Goal: Task Accomplishment & Management: Use online tool/utility

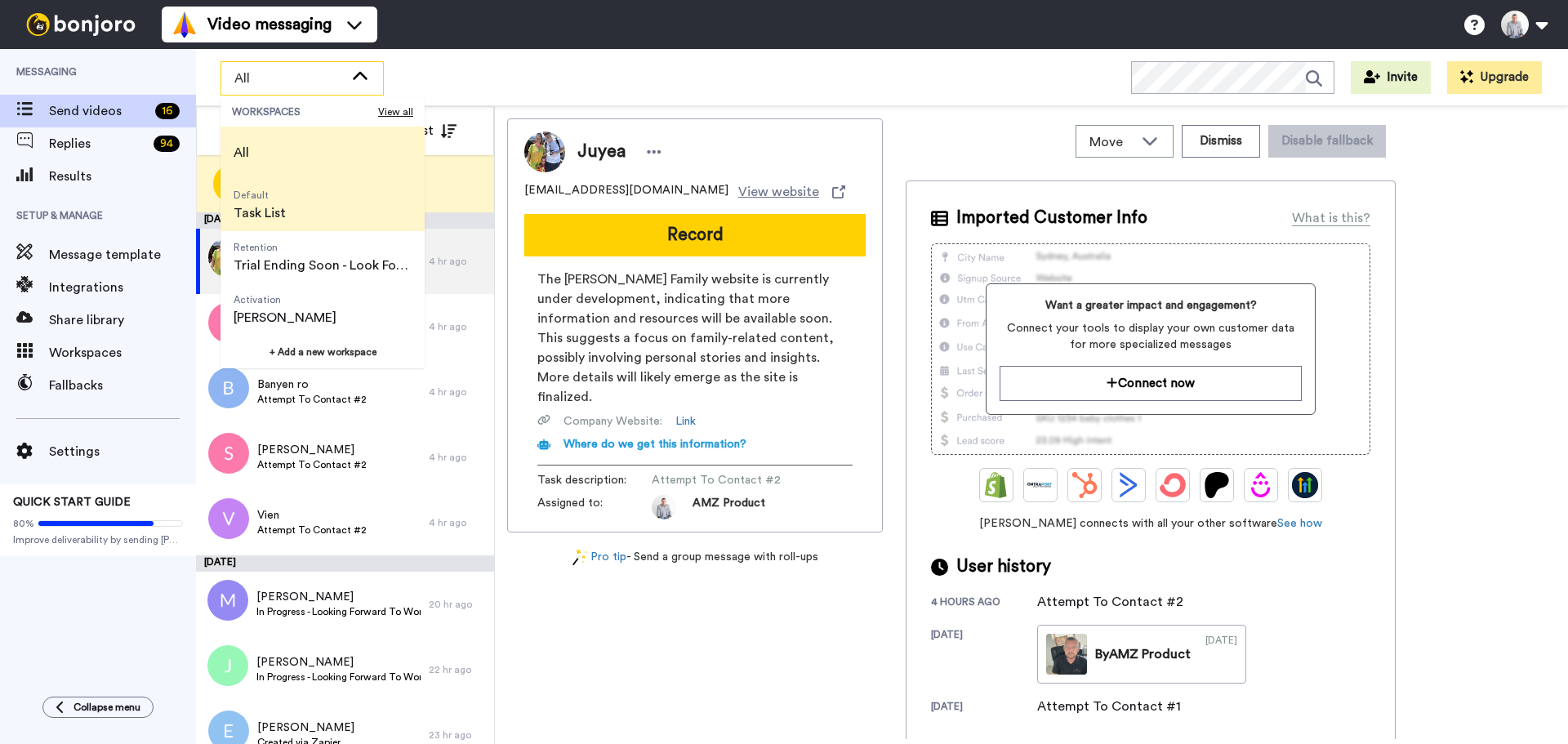
click at [321, 205] on li "Default Task List" at bounding box center [323, 205] width 204 height 52
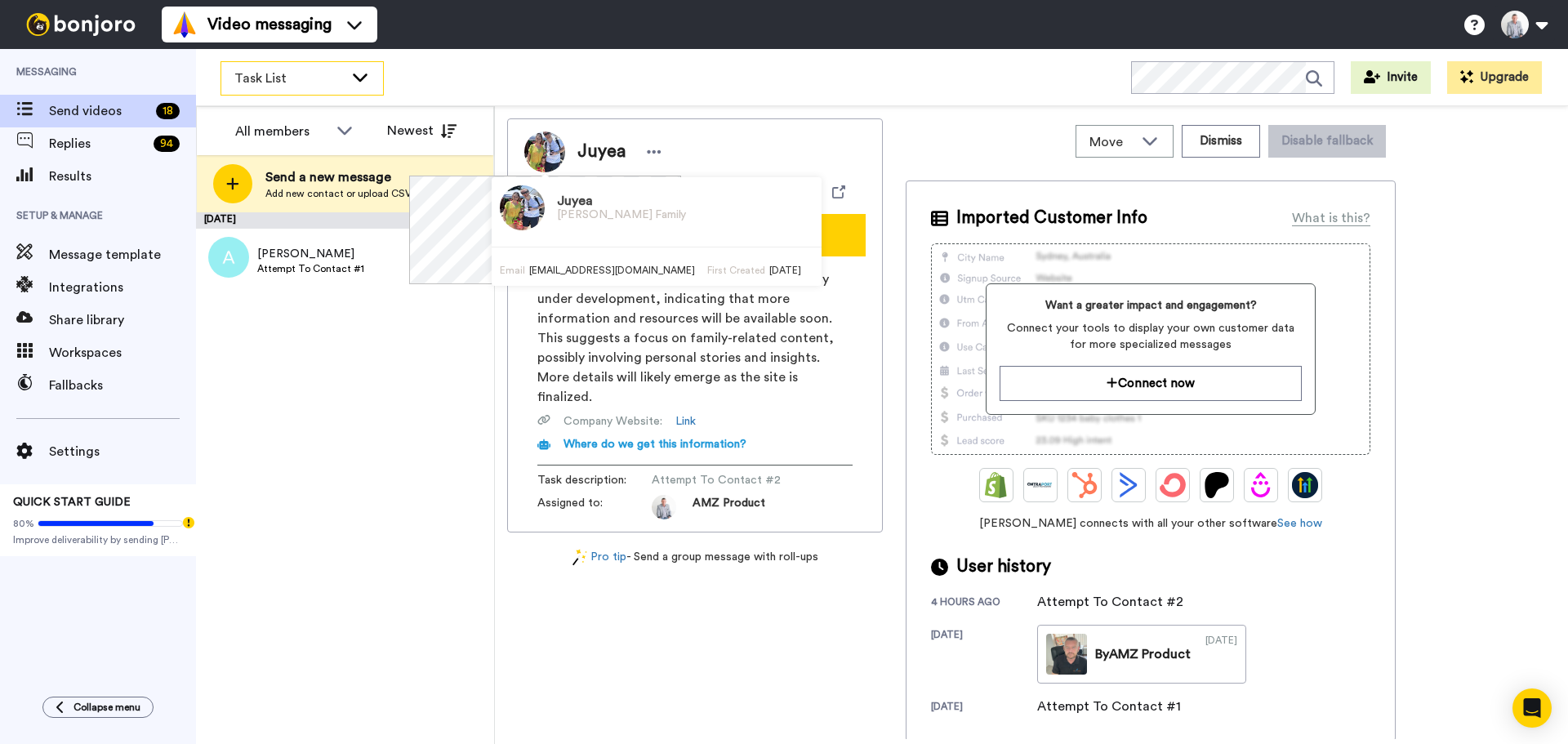
click at [359, 85] on div "Task List" at bounding box center [302, 78] width 161 height 32
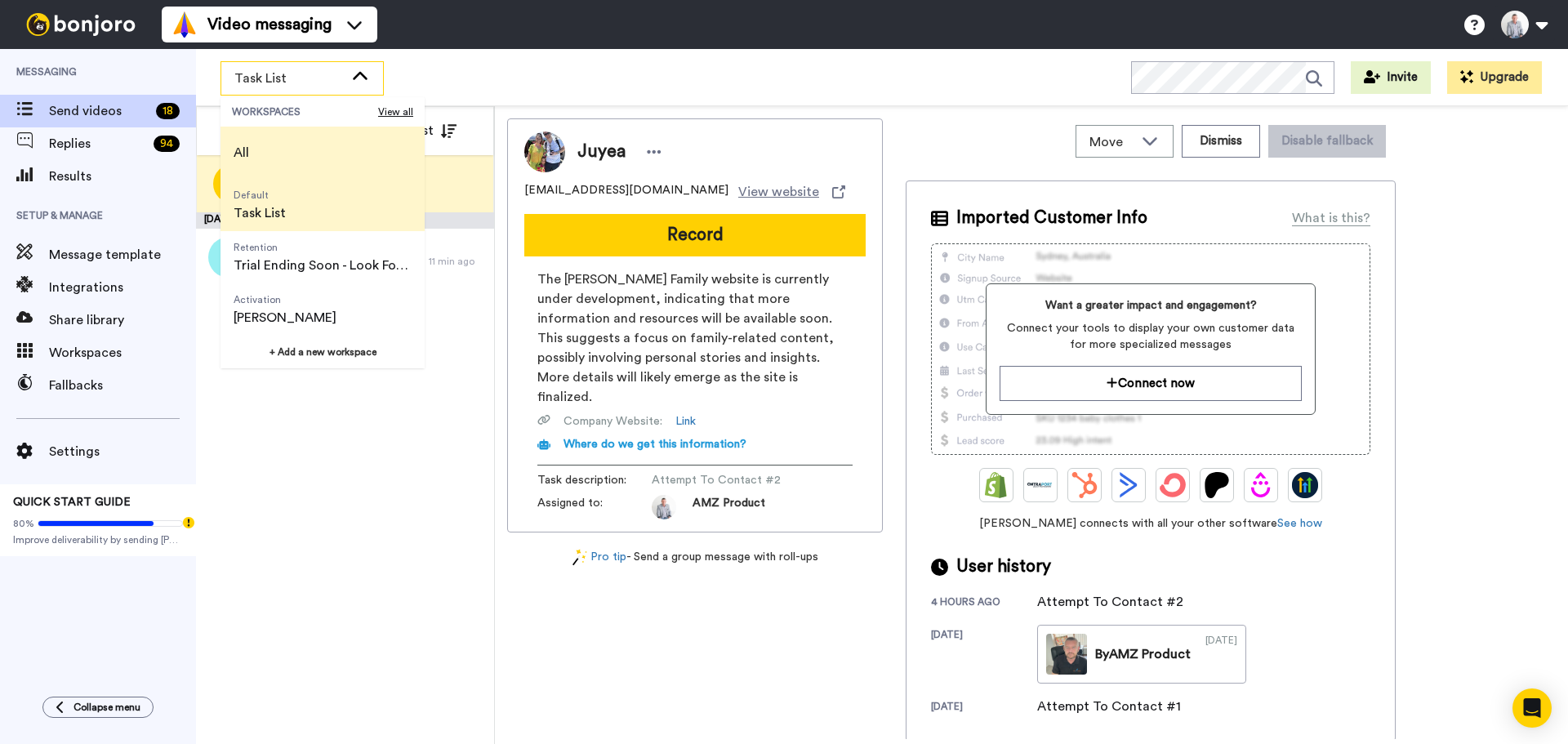
click at [249, 147] on span "All" at bounding box center [242, 153] width 16 height 19
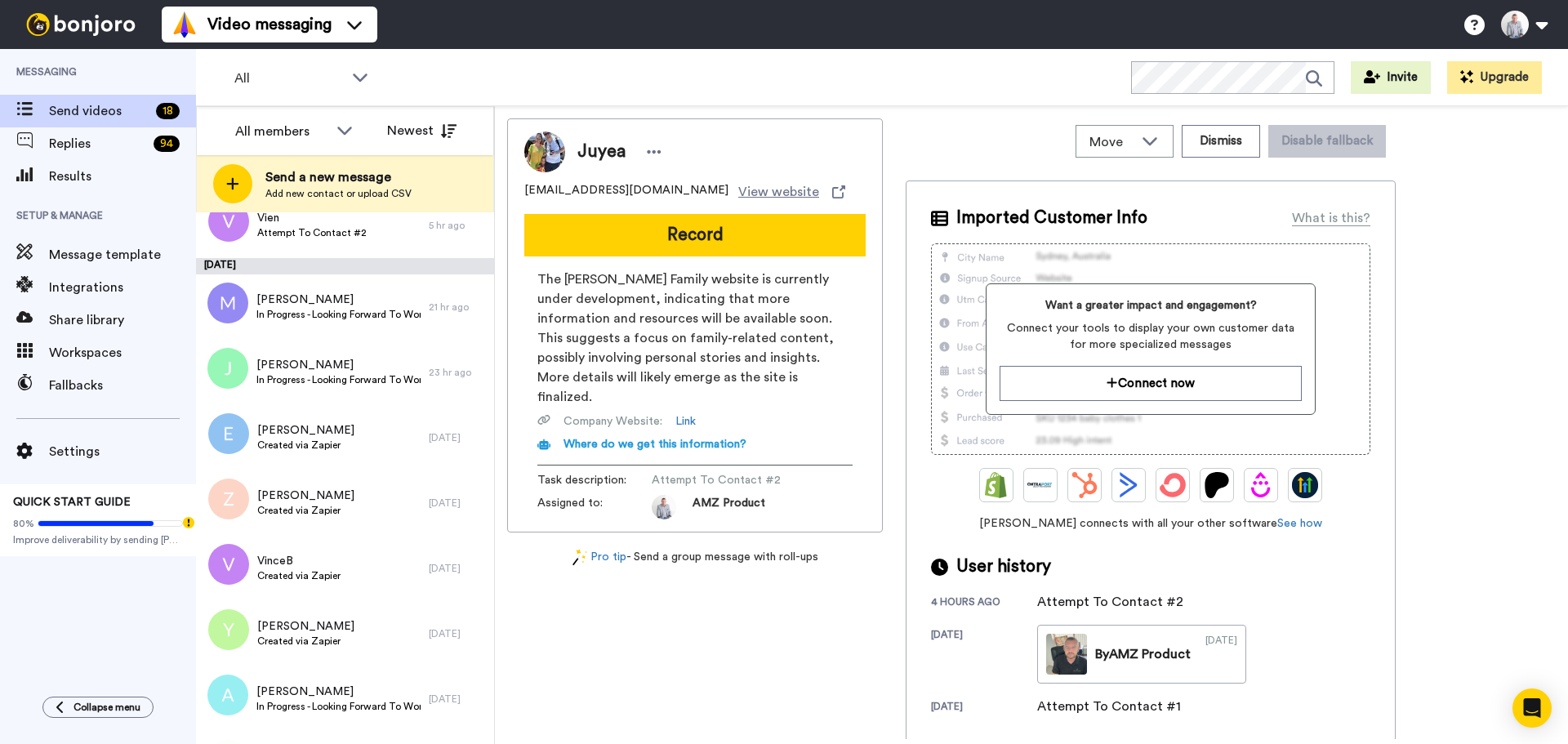
scroll to position [489, 0]
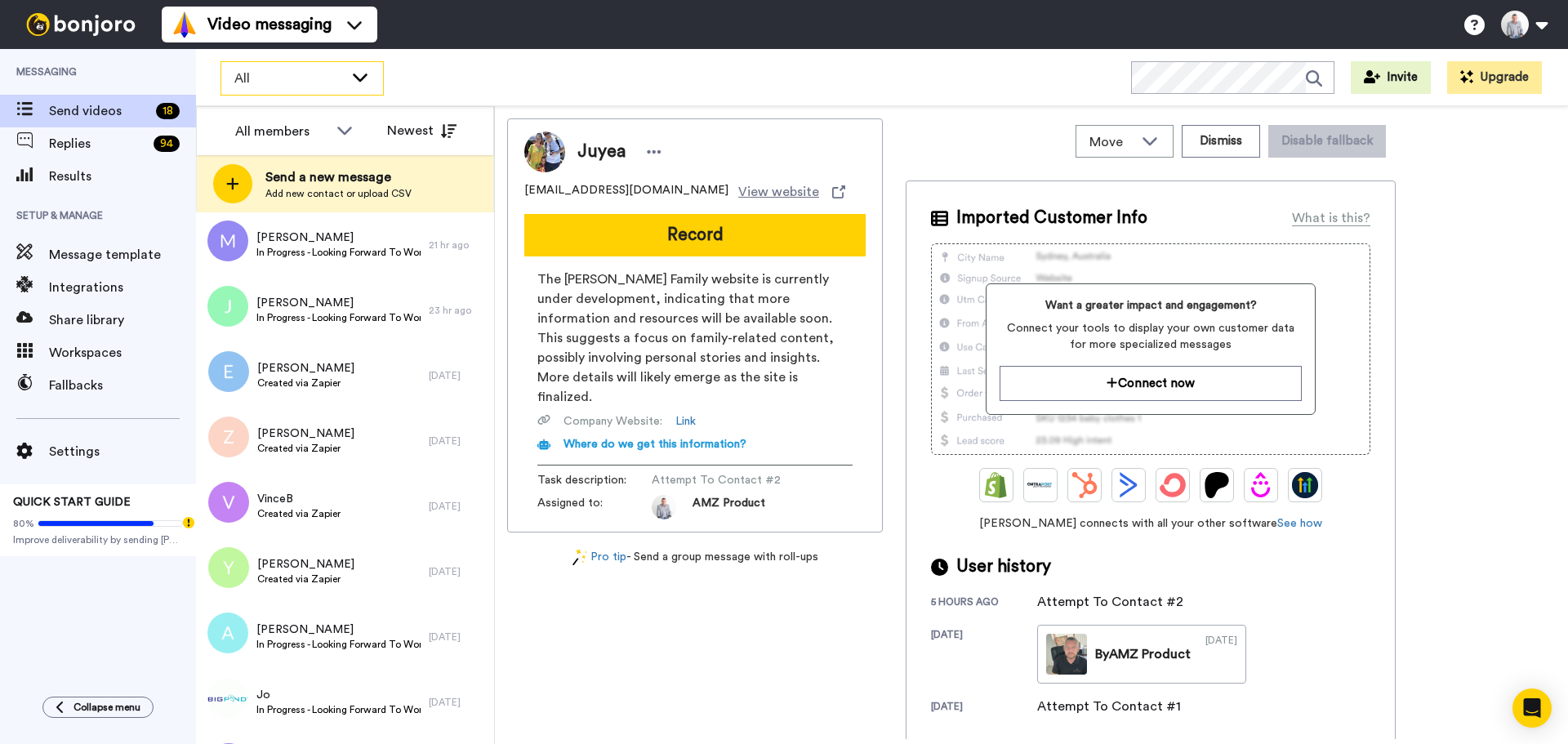
click at [358, 85] on div "All" at bounding box center [302, 78] width 161 height 32
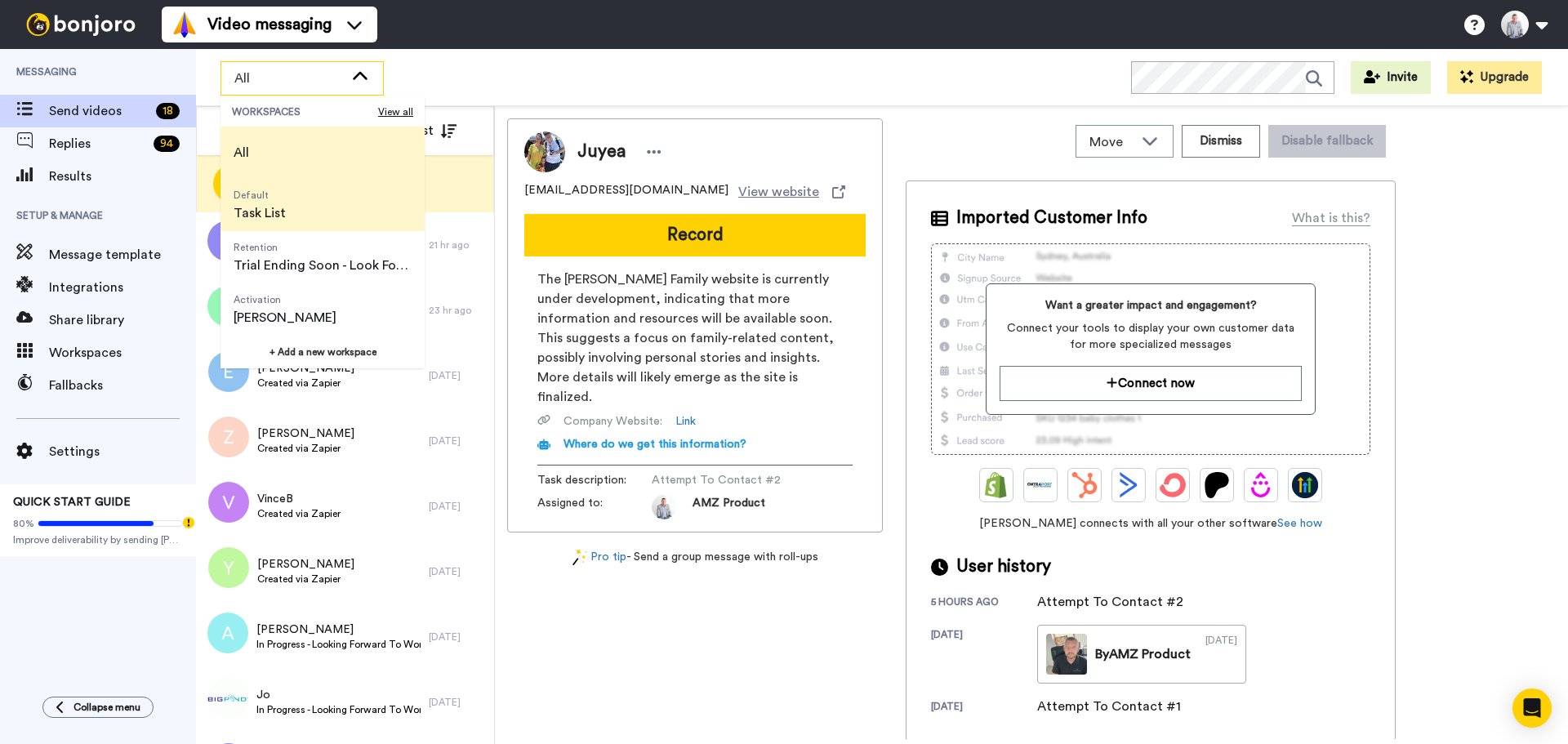
click at [336, 196] on li "Default Task List" at bounding box center [323, 205] width 204 height 52
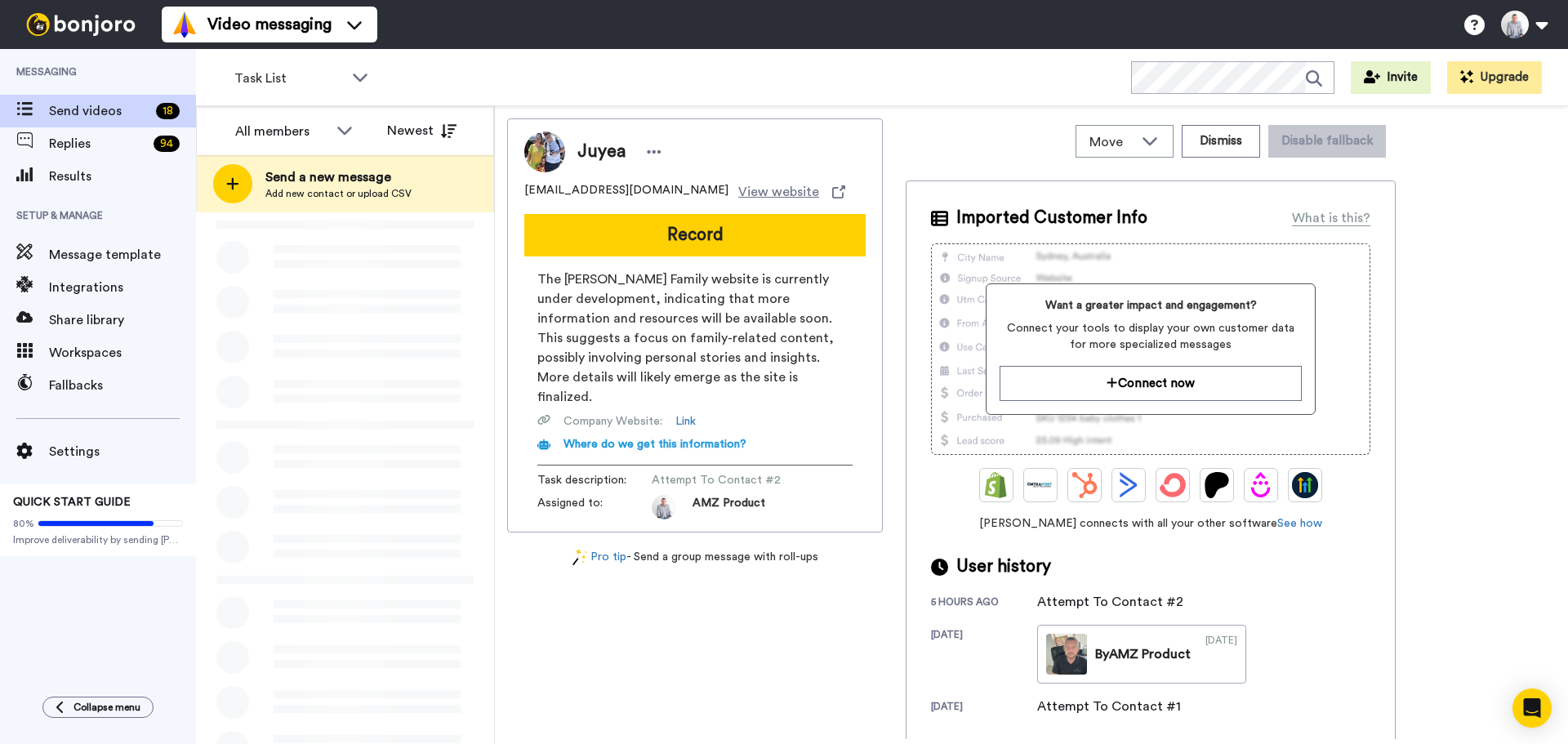
scroll to position [0, 0]
